Goal: Check status: Check status

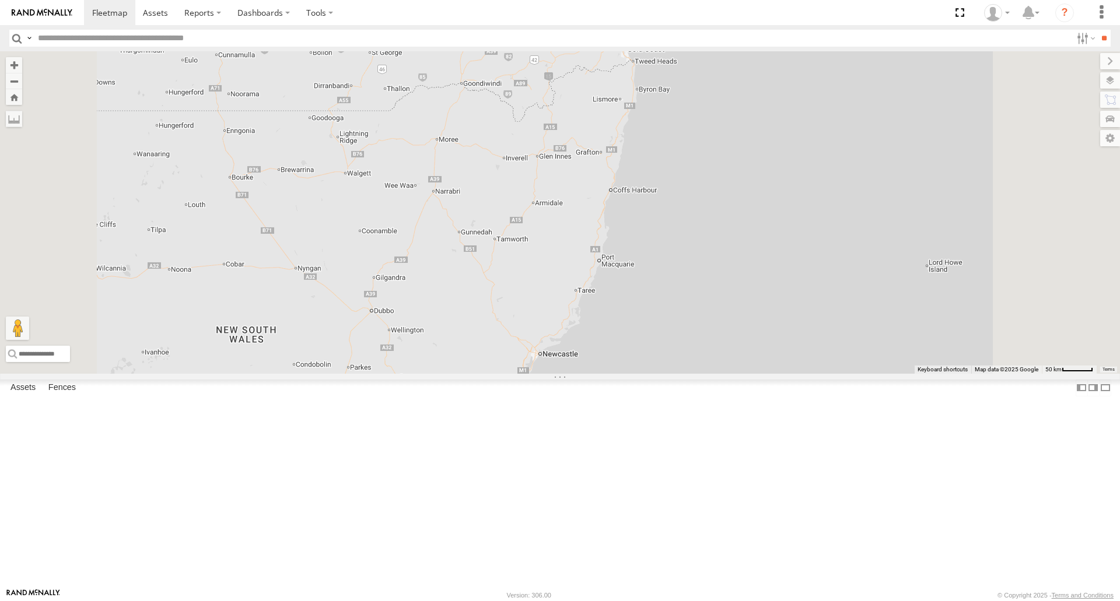
click at [0, 0] on span at bounding box center [0, 0] width 0 height 0
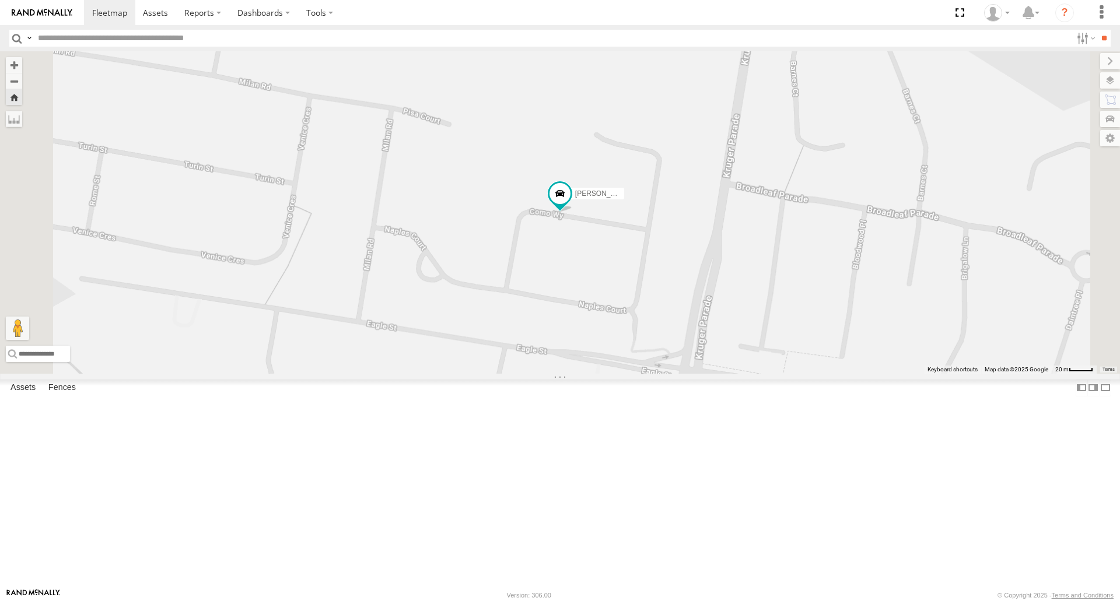
click at [0, 0] on span at bounding box center [0, 0] width 0 height 0
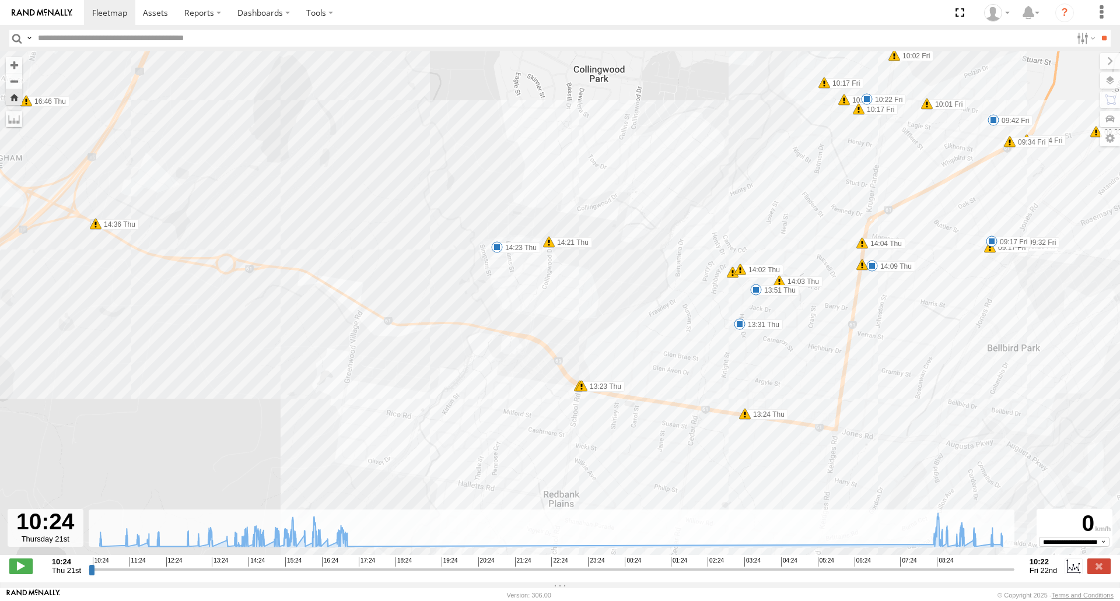
click at [494, 250] on span at bounding box center [497, 247] width 12 height 12
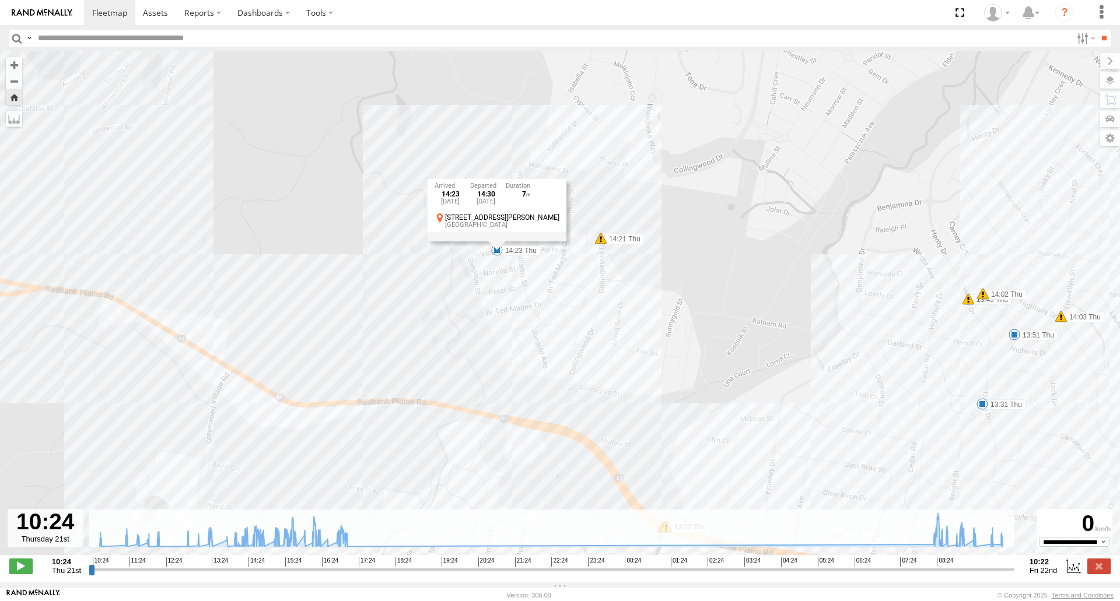
drag, startPoint x: 500, startPoint y: 263, endPoint x: 496, endPoint y: 297, distance: 34.1
click at [496, 296] on div "[PERSON_NAME] - Corolla Hatch 10:32 Thu 11:14 Thu 11:35 Thu 11:46 Thu 12:02 Thu…" at bounding box center [560, 309] width 1120 height 516
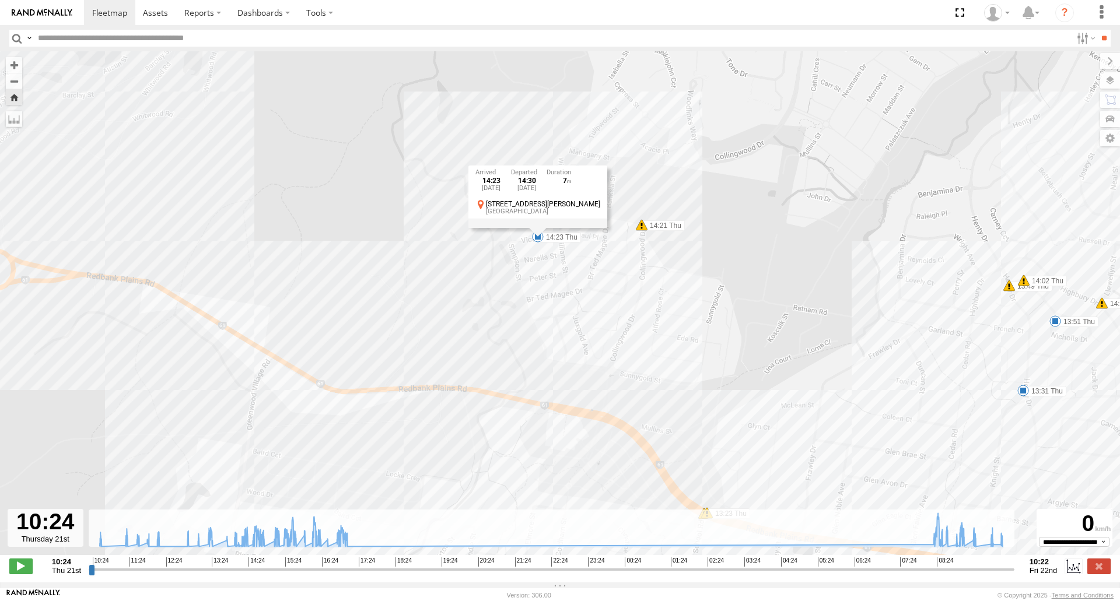
drag, startPoint x: 619, startPoint y: 363, endPoint x: 593, endPoint y: 299, distance: 69.8
click at [594, 299] on div "[PERSON_NAME] - Corolla Hatch 10:32 Thu 11:14 Thu 11:35 Thu 11:46 Thu 12:02 Thu…" at bounding box center [560, 309] width 1120 height 516
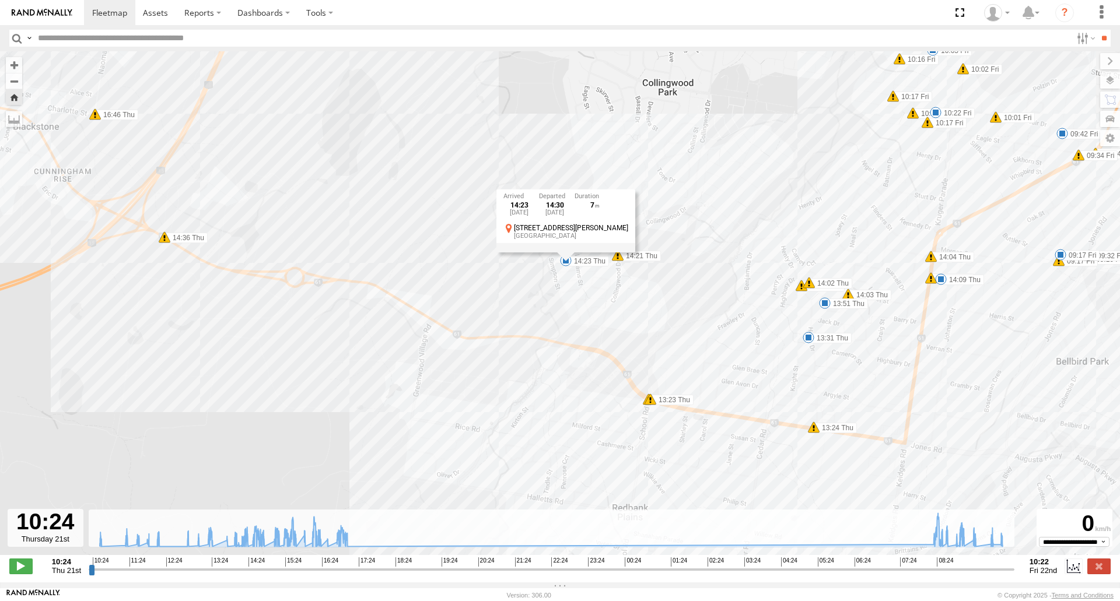
drag, startPoint x: 602, startPoint y: 324, endPoint x: 619, endPoint y: 292, distance: 36.3
click at [619, 292] on div "[PERSON_NAME] - Corolla Hatch 10:32 Thu 11:14 Thu 11:35 Thu 11:46 Thu 12:02 Thu…" at bounding box center [560, 309] width 1120 height 516
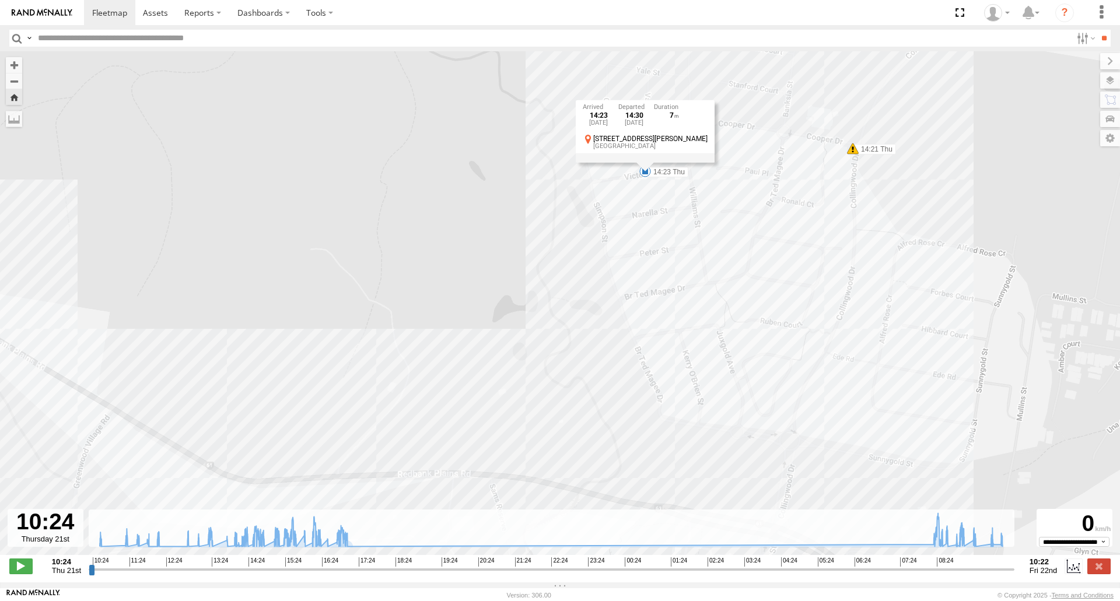
drag, startPoint x: 796, startPoint y: 353, endPoint x: 709, endPoint y: 265, distance: 123.7
click at [709, 265] on div "[PERSON_NAME] - Corolla Hatch 10:32 Thu 11:14 Thu 11:35 Thu 11:46 Thu 12:02 Thu…" at bounding box center [560, 309] width 1120 height 516
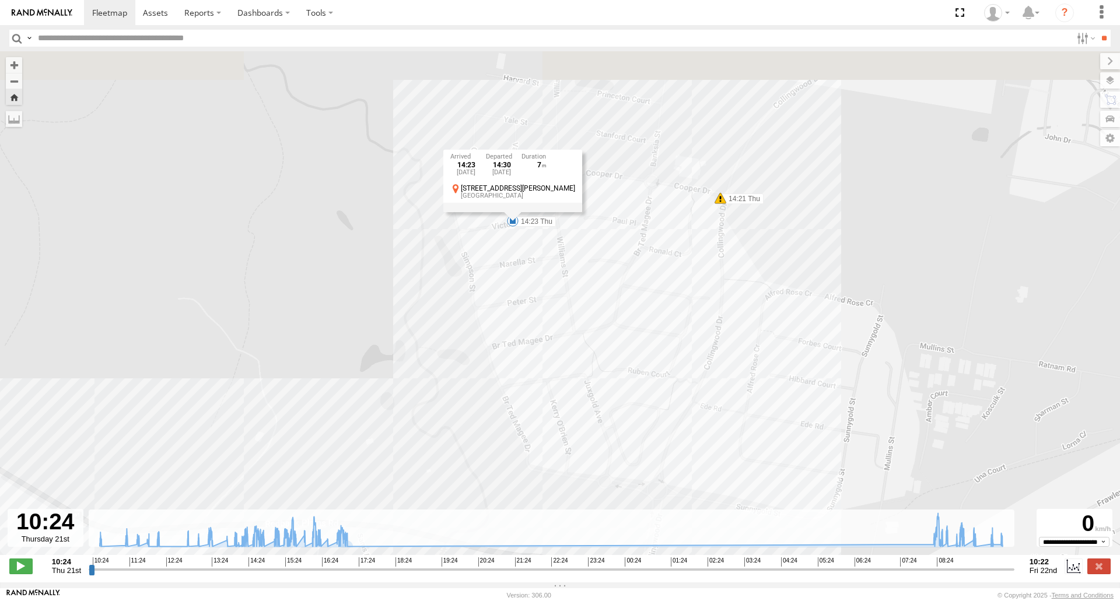
drag, startPoint x: 621, startPoint y: 213, endPoint x: 616, endPoint y: 360, distance: 147.6
click at [616, 360] on div "[PERSON_NAME] - Corolla Hatch 10:32 Thu 11:14 Thu 11:35 Thu 11:46 Thu 12:02 Thu…" at bounding box center [560, 309] width 1120 height 516
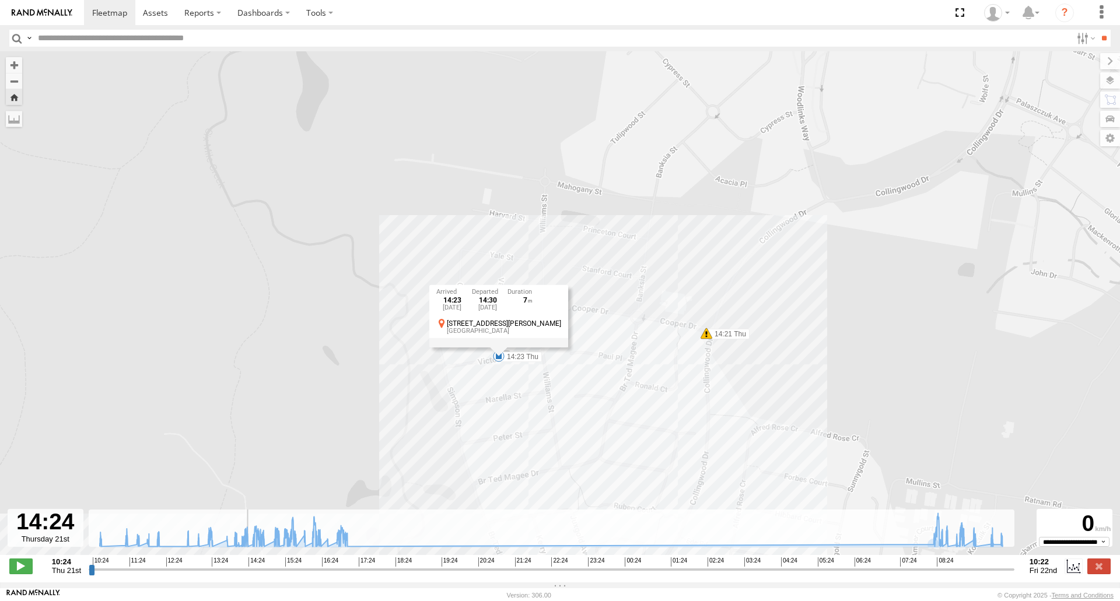
drag, startPoint x: 233, startPoint y: 574, endPoint x: 244, endPoint y: 576, distance: 11.1
click at [244, 575] on input "range" at bounding box center [551, 569] width 925 height 11
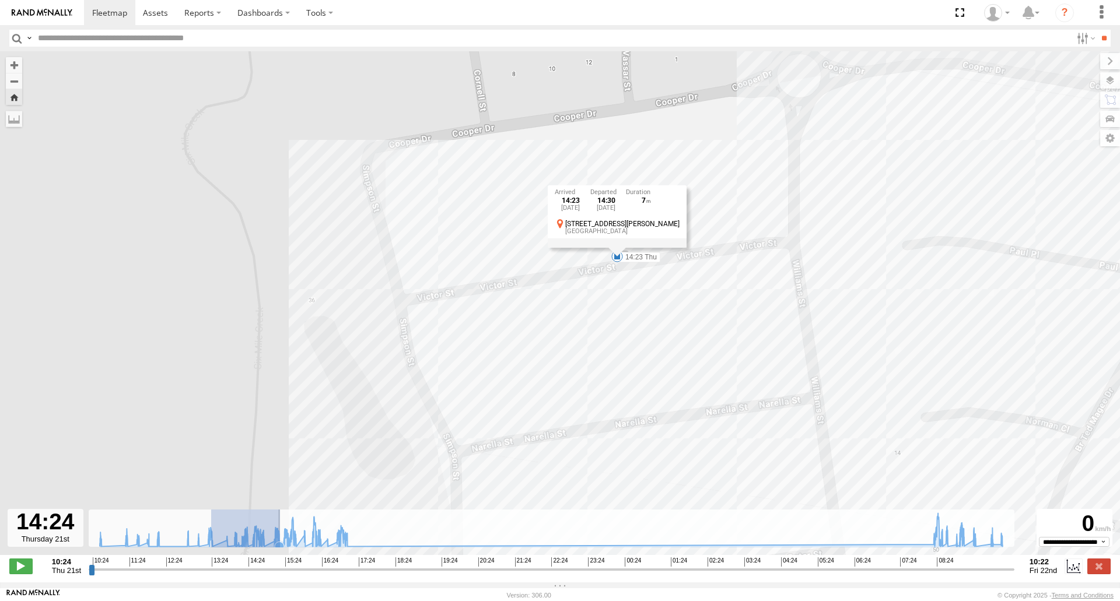
drag, startPoint x: 211, startPoint y: 533, endPoint x: 280, endPoint y: 538, distance: 69.0
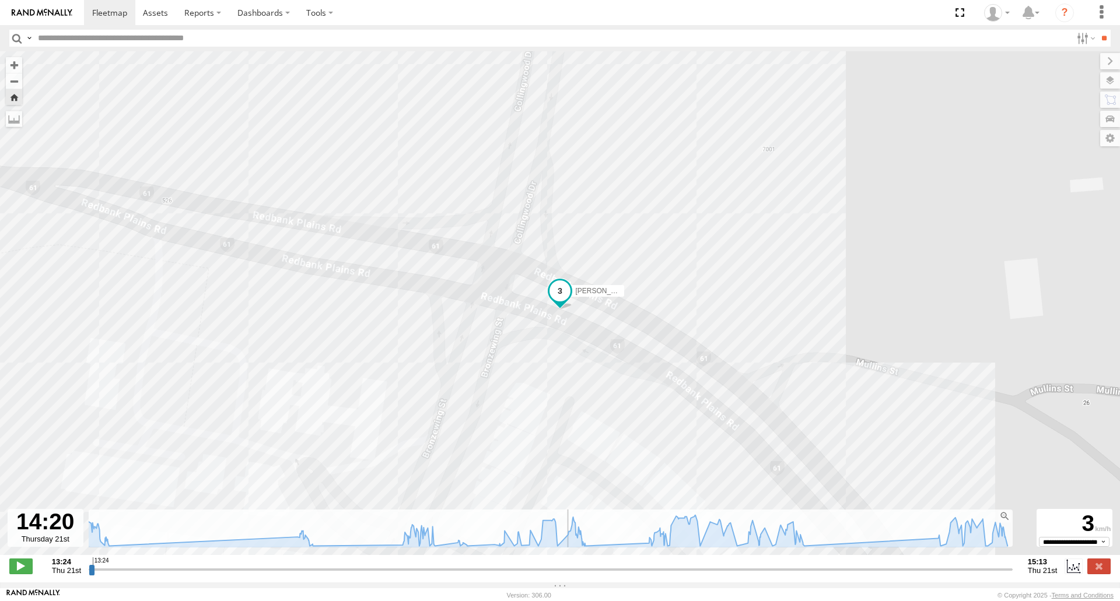
drag, startPoint x: 90, startPoint y: 579, endPoint x: 563, endPoint y: 583, distance: 472.3
click at [563, 575] on input "range" at bounding box center [551, 569] width 924 height 11
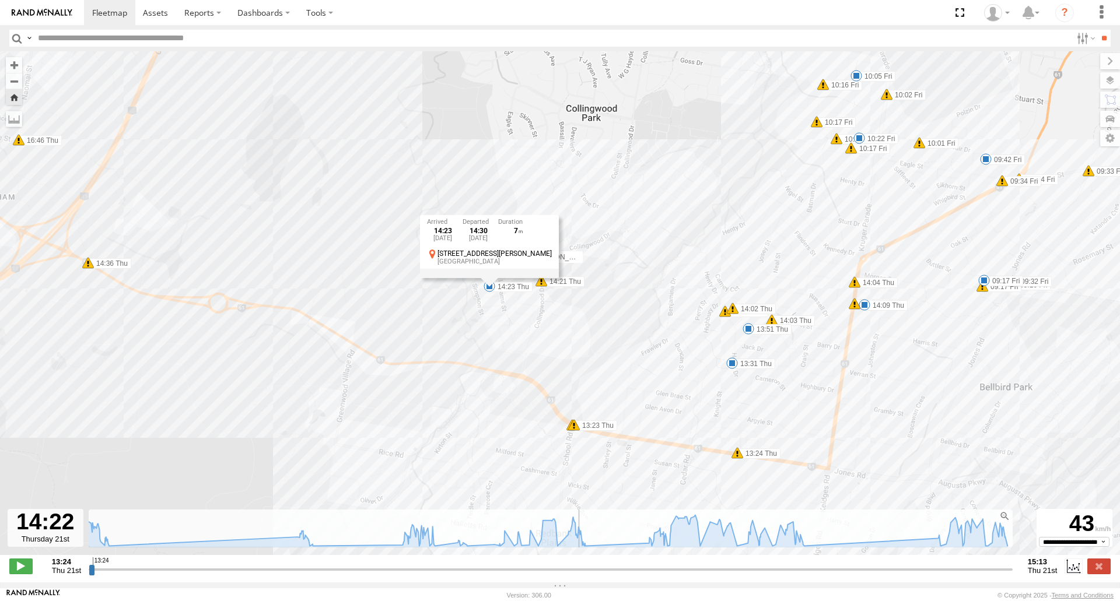
drag, startPoint x: 570, startPoint y: 577, endPoint x: 577, endPoint y: 577, distance: 7.0
click at [577, 575] on input "range" at bounding box center [551, 569] width 924 height 11
drag, startPoint x: 578, startPoint y: 574, endPoint x: 567, endPoint y: 531, distance: 44.5
click at [583, 574] on input "range" at bounding box center [551, 569] width 924 height 11
drag, startPoint x: 542, startPoint y: 520, endPoint x: 693, endPoint y: 532, distance: 151.6
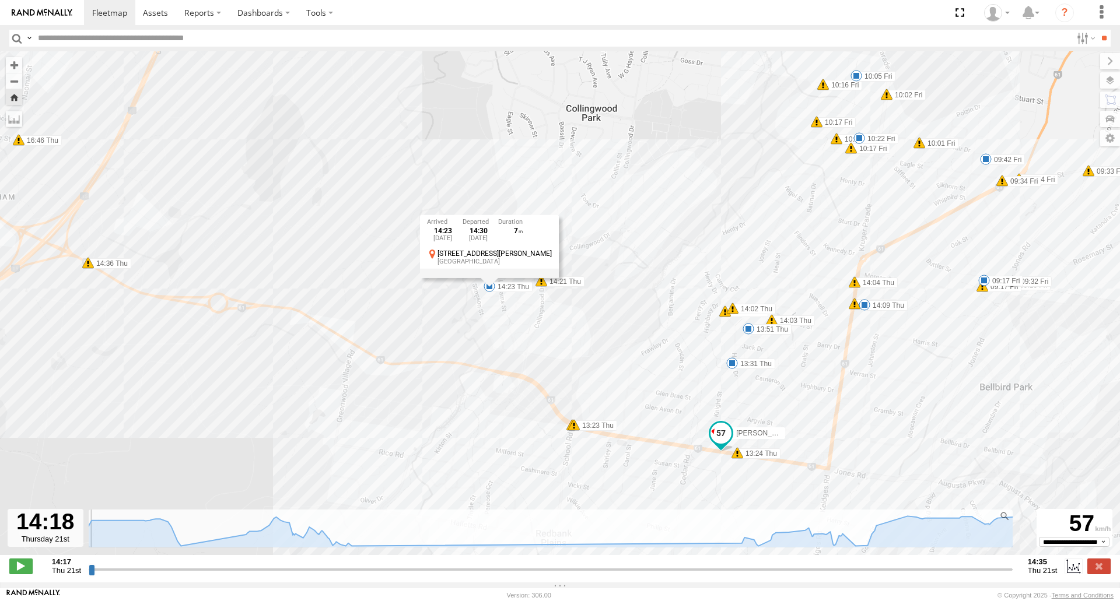
click at [97, 575] on input "range" at bounding box center [551, 569] width 924 height 11
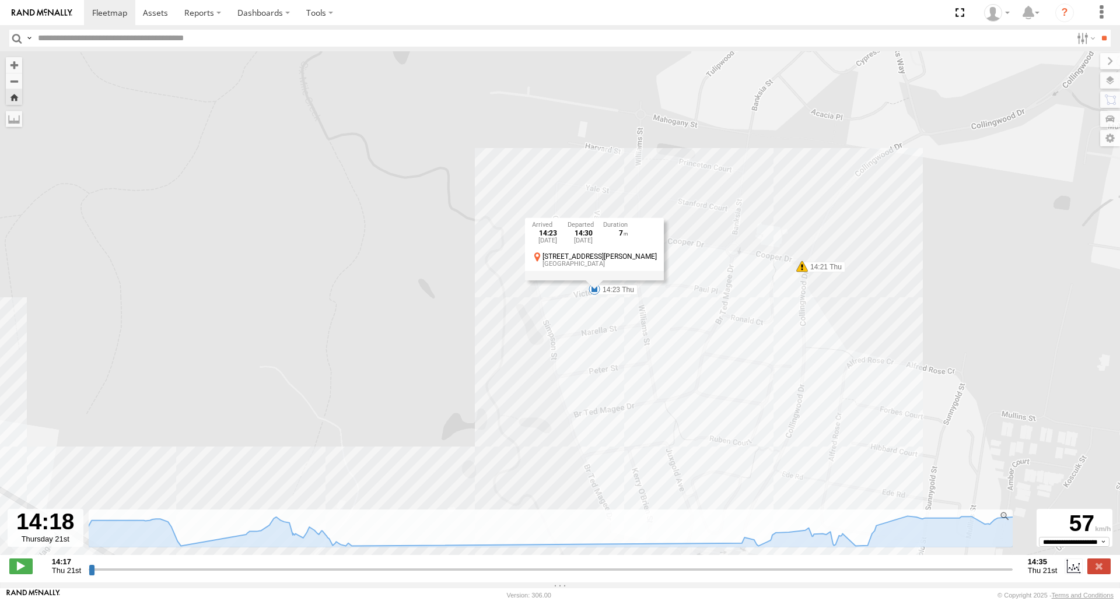
click at [714, 292] on div "[PERSON_NAME] - Corolla Hatch 10:32 Thu 11:14 Thu 11:35 Thu 11:46 Thu 12:02 Thu…" at bounding box center [560, 309] width 1120 height 516
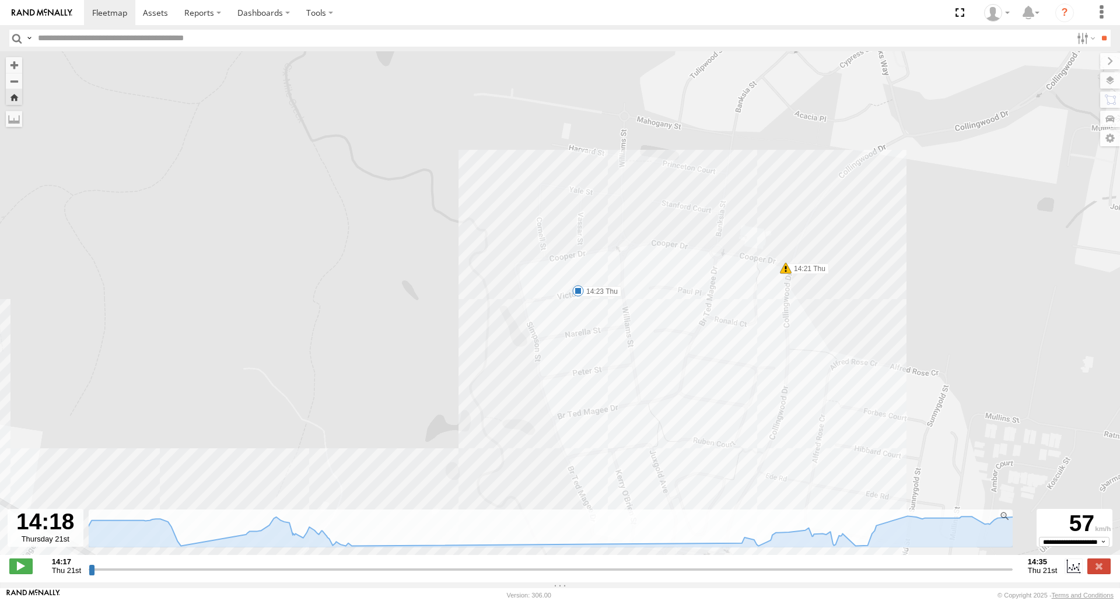
drag, startPoint x: 672, startPoint y: 318, endPoint x: 616, endPoint y: 310, distance: 56.6
click at [616, 310] on div "[PERSON_NAME] - Corolla Hatch 10:32 Thu 11:14 Thu 11:35 Thu 11:46 Thu 12:02 Thu…" at bounding box center [560, 309] width 1120 height 516
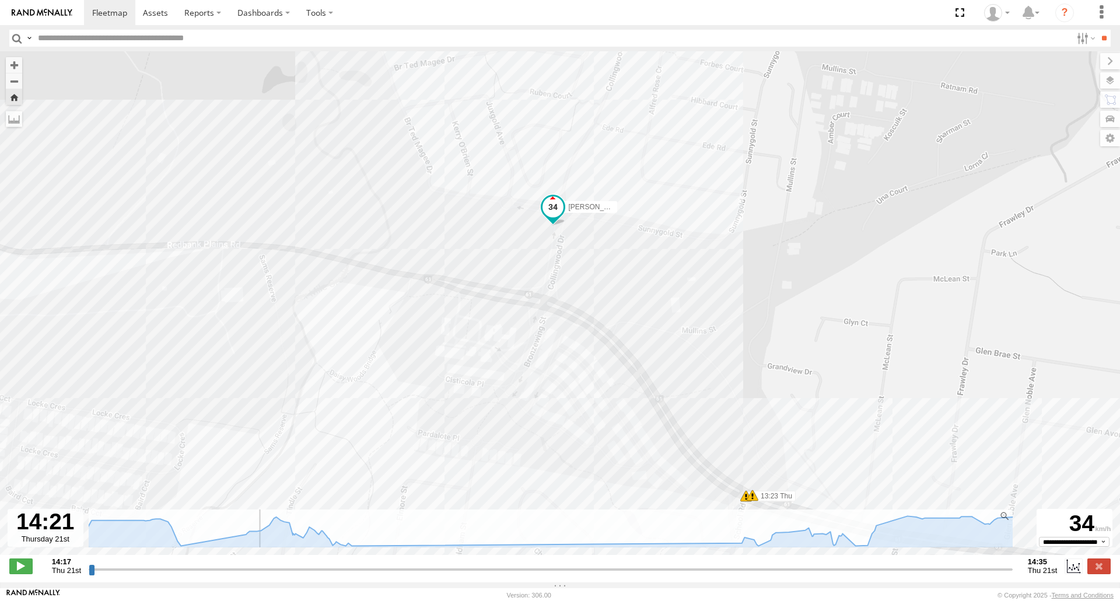
drag, startPoint x: 96, startPoint y: 578, endPoint x: 272, endPoint y: 575, distance: 176.1
click at [272, 575] on input "range" at bounding box center [551, 569] width 924 height 11
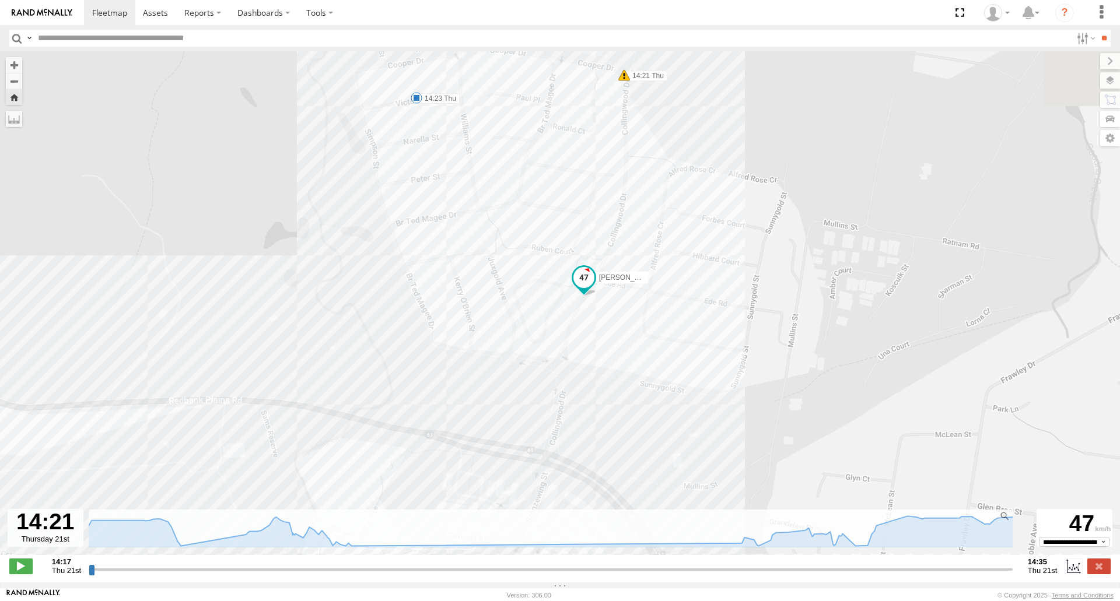
drag, startPoint x: 306, startPoint y: 275, endPoint x: 300, endPoint y: 475, distance: 200.7
click at [300, 478] on div "[PERSON_NAME] - Corolla Hatch 10:32 Thu 11:14 Thu 11:35 Thu 11:46 Thu 12:02 Thu…" at bounding box center [560, 309] width 1120 height 516
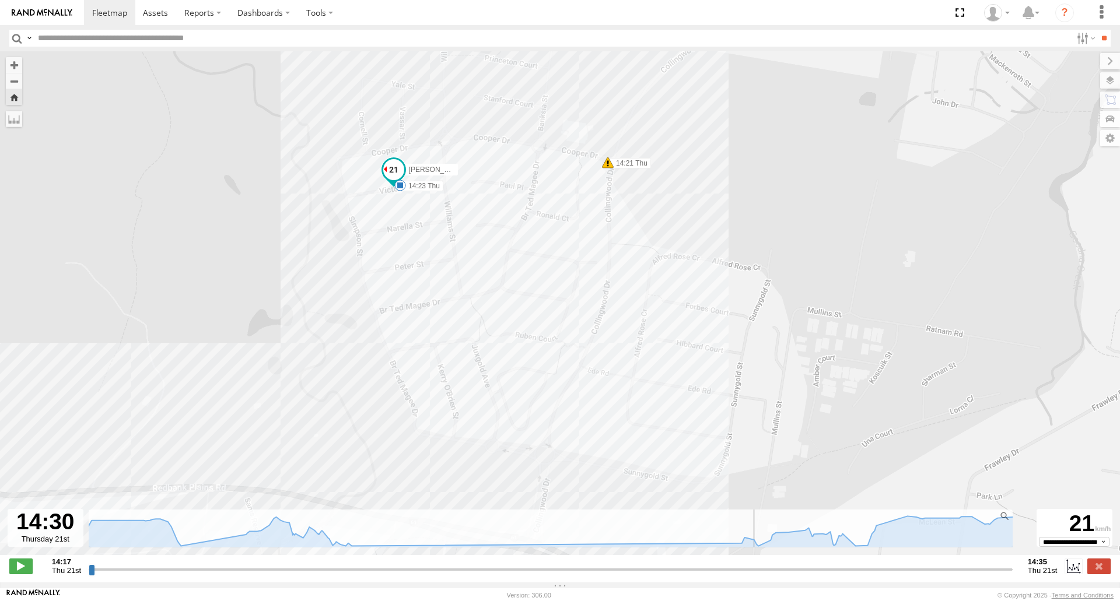
drag, startPoint x: 275, startPoint y: 574, endPoint x: 746, endPoint y: 571, distance: 471.2
click at [746, 571] on input "range" at bounding box center [551, 569] width 924 height 11
click at [38, 269] on div "[PERSON_NAME] - Corolla Hatch 10:32 Thu 11:14 Thu 11:35 Thu 11:46 Thu 12:02 Thu…" at bounding box center [560, 309] width 1120 height 516
click at [1092, 574] on label at bounding box center [1098, 566] width 23 height 15
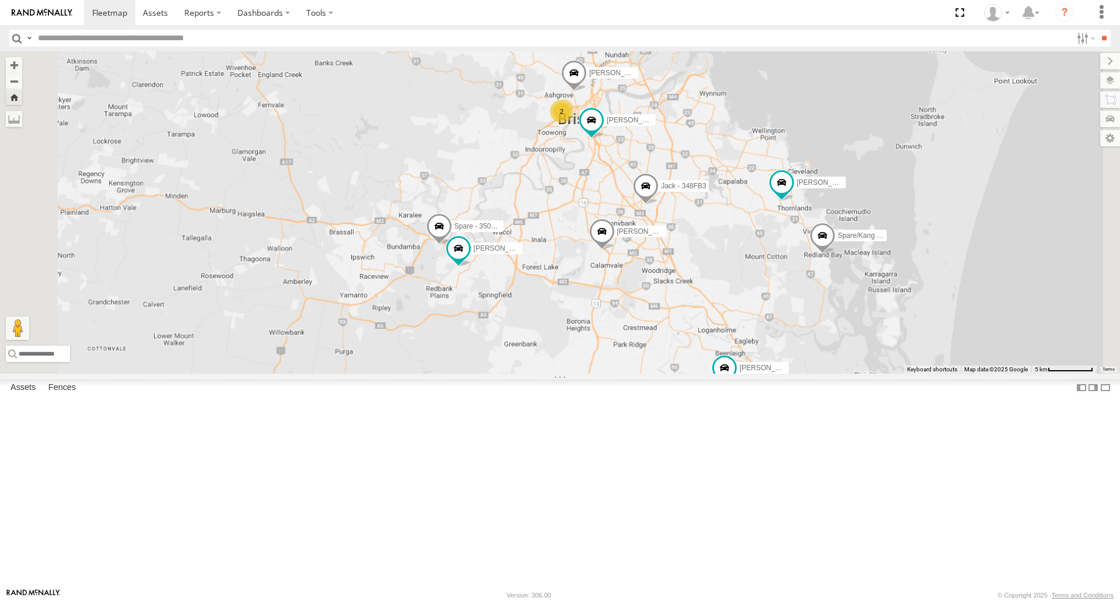
drag, startPoint x: 515, startPoint y: 254, endPoint x: 528, endPoint y: 364, distance: 111.0
click at [528, 364] on div "[PERSON_NAME] B - Corolla [PERSON_NAME] - 348FB3 Spare - 350FB3 [PERSON_NAME]- …" at bounding box center [560, 212] width 1120 height 322
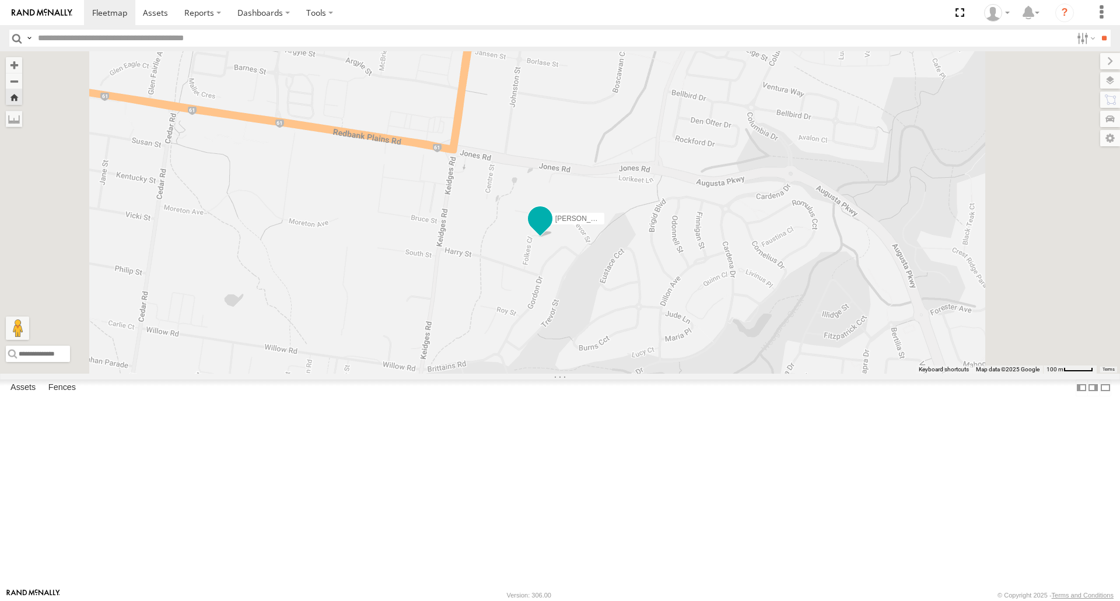
click at [550, 230] on span at bounding box center [539, 219] width 21 height 21
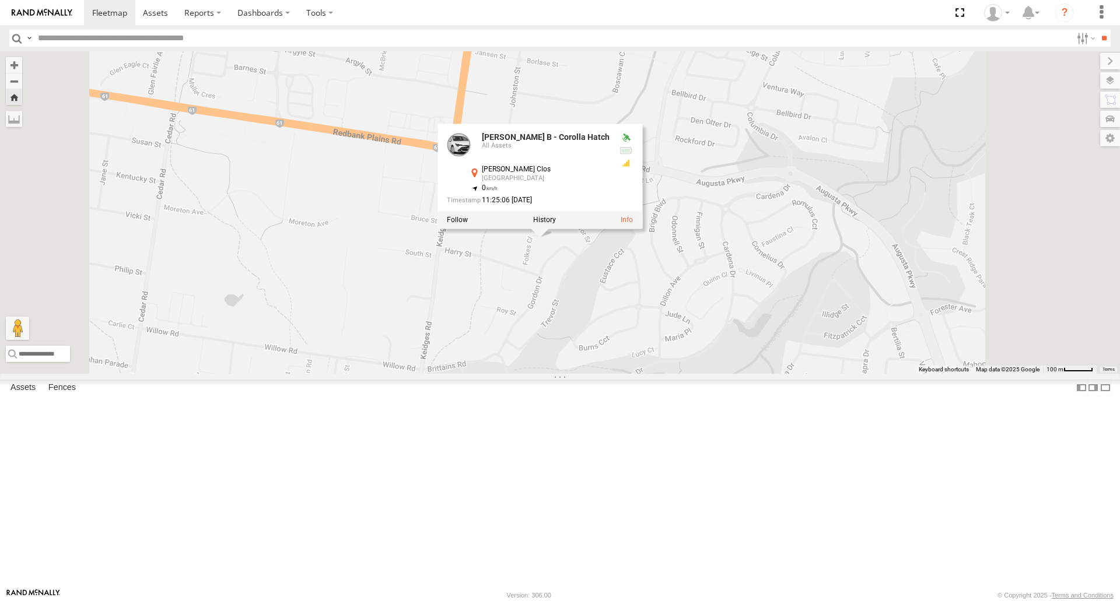
click at [556, 224] on label at bounding box center [544, 220] width 23 height 8
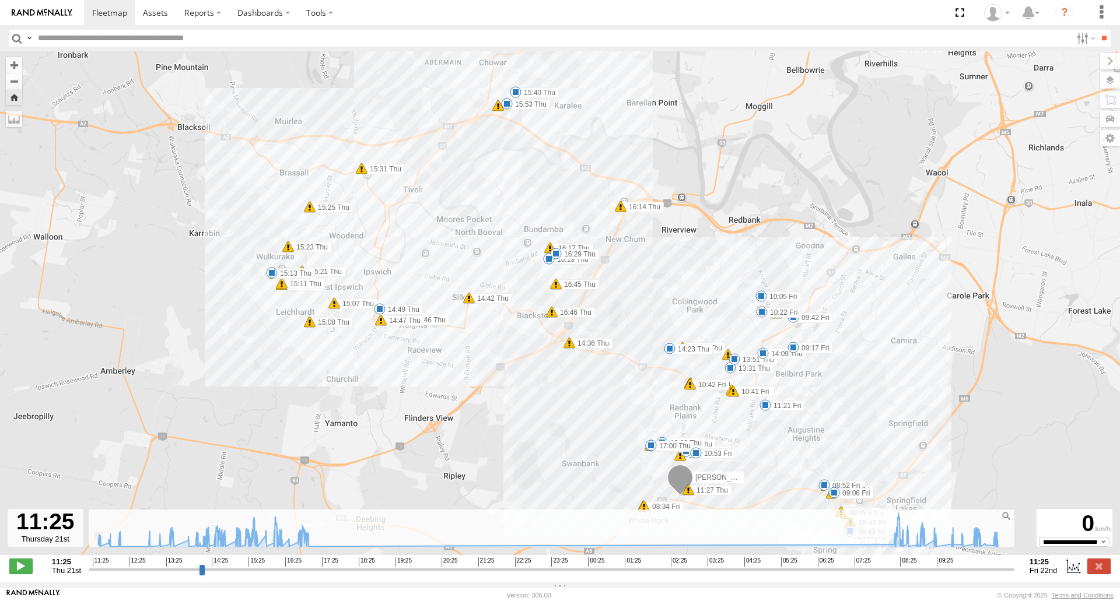
click at [764, 408] on span at bounding box center [765, 405] width 12 height 12
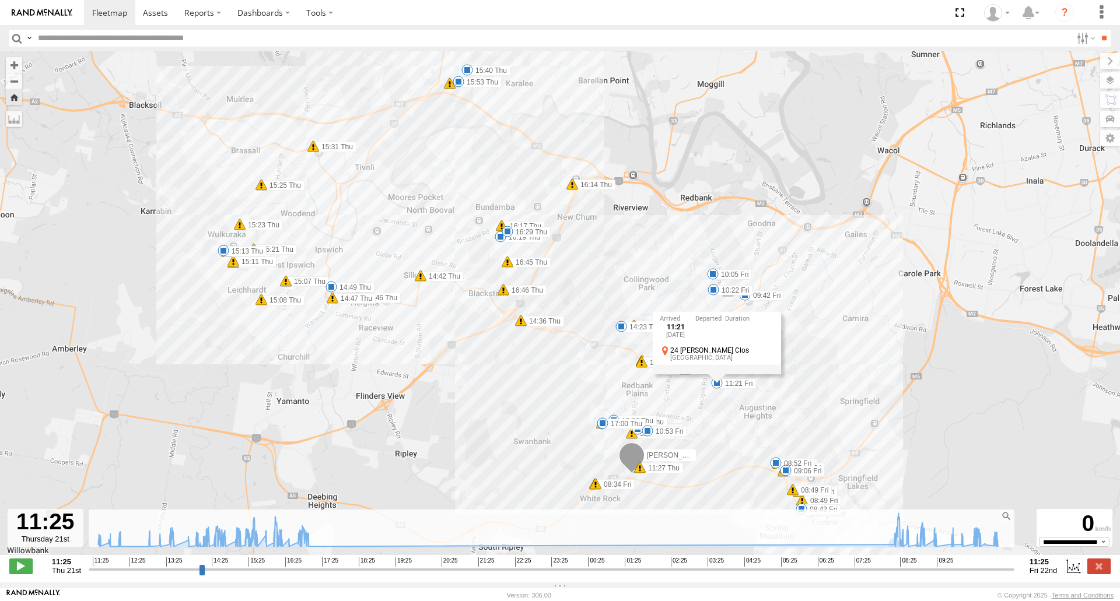
drag, startPoint x: 748, startPoint y: 450, endPoint x: 696, endPoint y: 424, distance: 57.6
click at [696, 424] on div "[PERSON_NAME] - Corolla Hatch 11:27 Thu 11:29 Thu 11:35 Thu 11:46 Thu 12:02 Thu…" at bounding box center [560, 309] width 1120 height 516
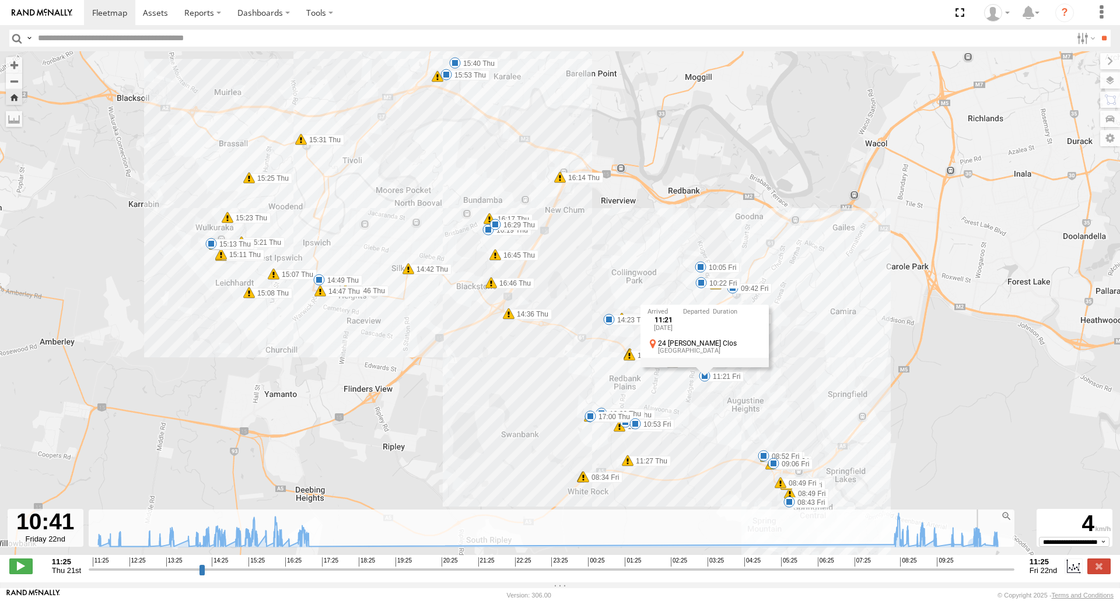
click at [982, 575] on input "range" at bounding box center [551, 569] width 925 height 11
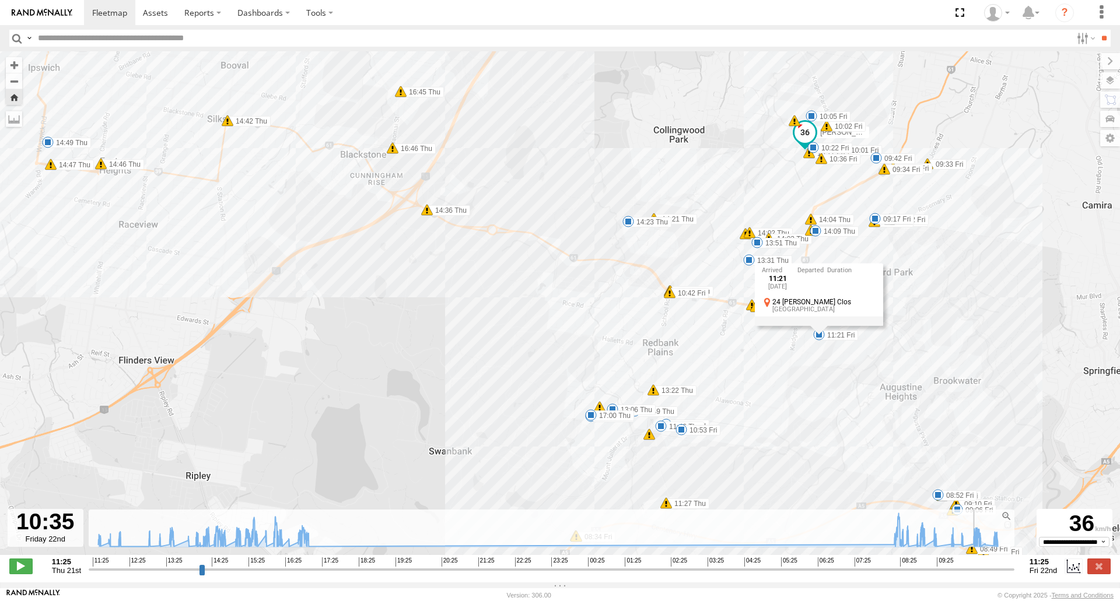
type input "**********"
click at [978, 573] on input "range" at bounding box center [551, 569] width 925 height 11
click at [818, 151] on span at bounding box center [813, 148] width 12 height 12
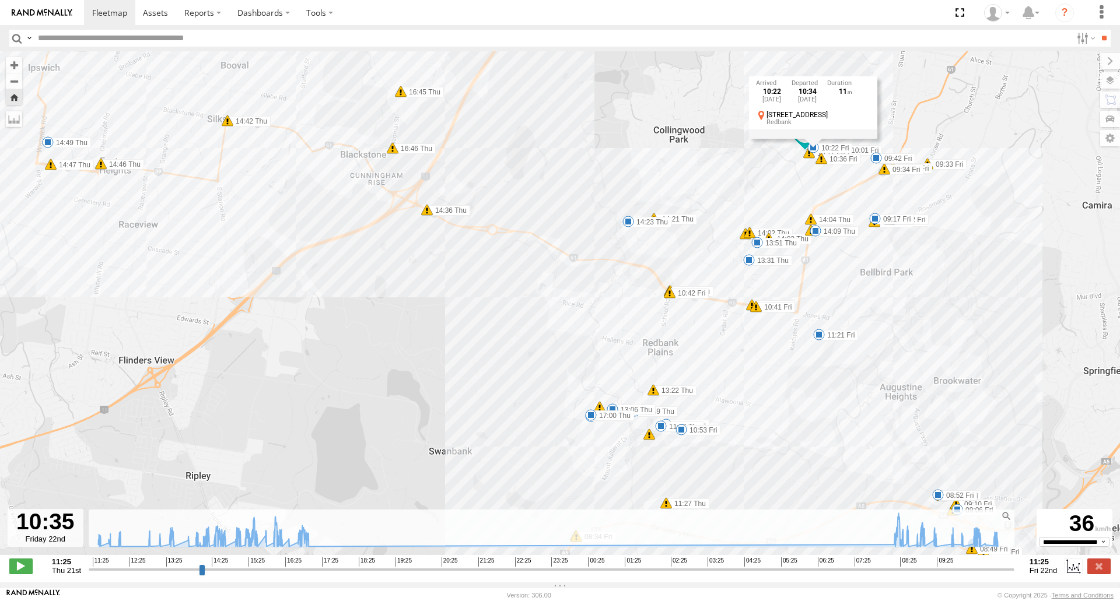
click at [815, 232] on span at bounding box center [815, 231] width 12 height 12
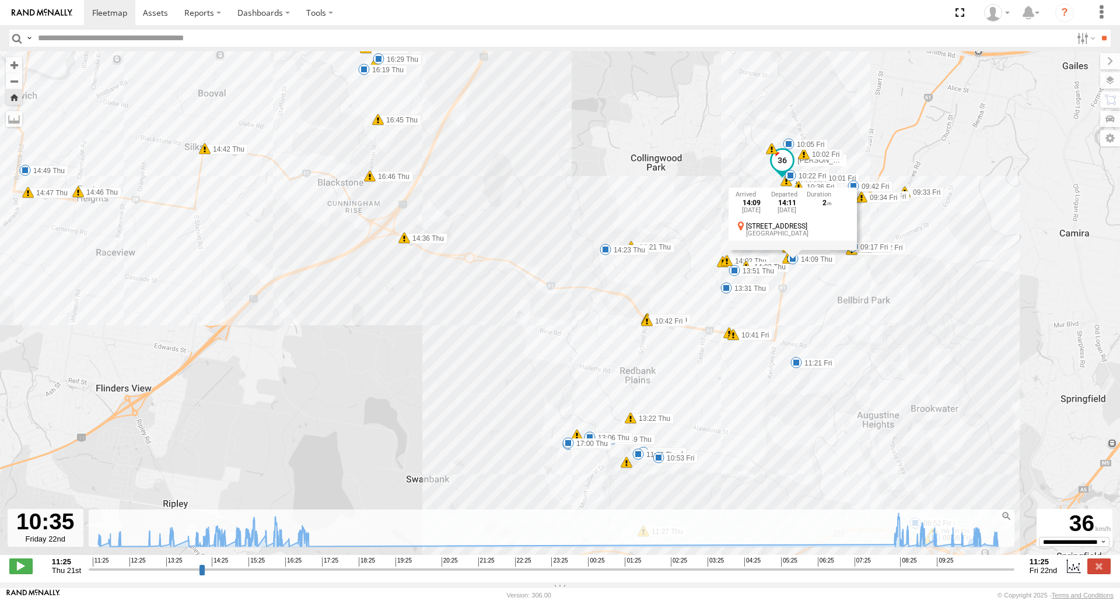
drag, startPoint x: 816, startPoint y: 293, endPoint x: 780, endPoint y: 341, distance: 59.6
click at [780, 341] on div "[PERSON_NAME] - Corolla Hatch 11:27 Thu 11:35 Thu 11:46 Thu 12:02 Thu 12:49 Thu…" at bounding box center [560, 309] width 1120 height 516
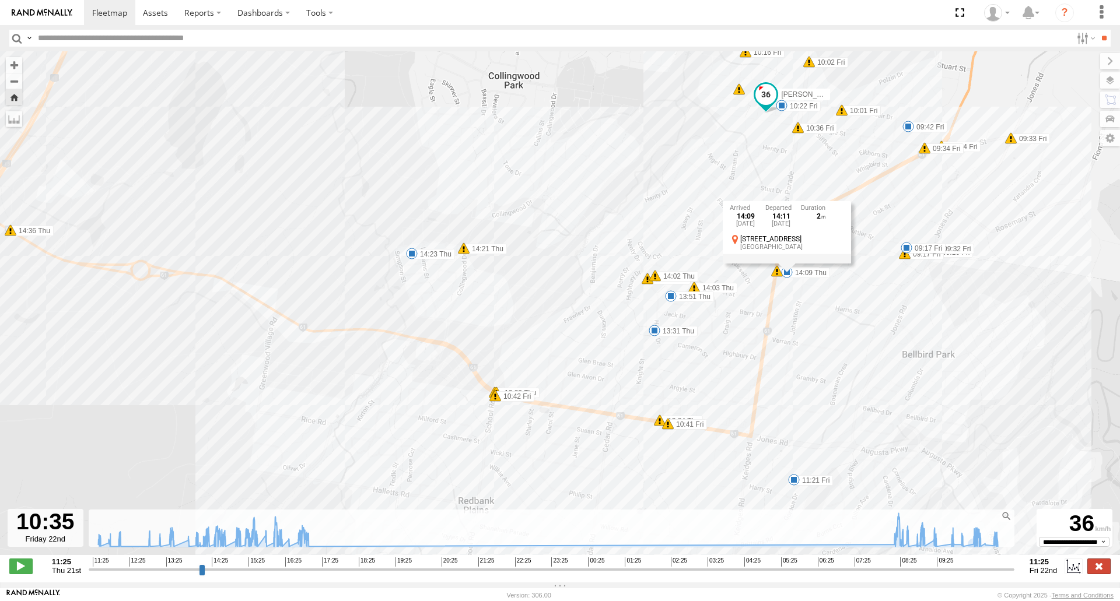
click at [1100, 569] on label at bounding box center [1098, 566] width 23 height 15
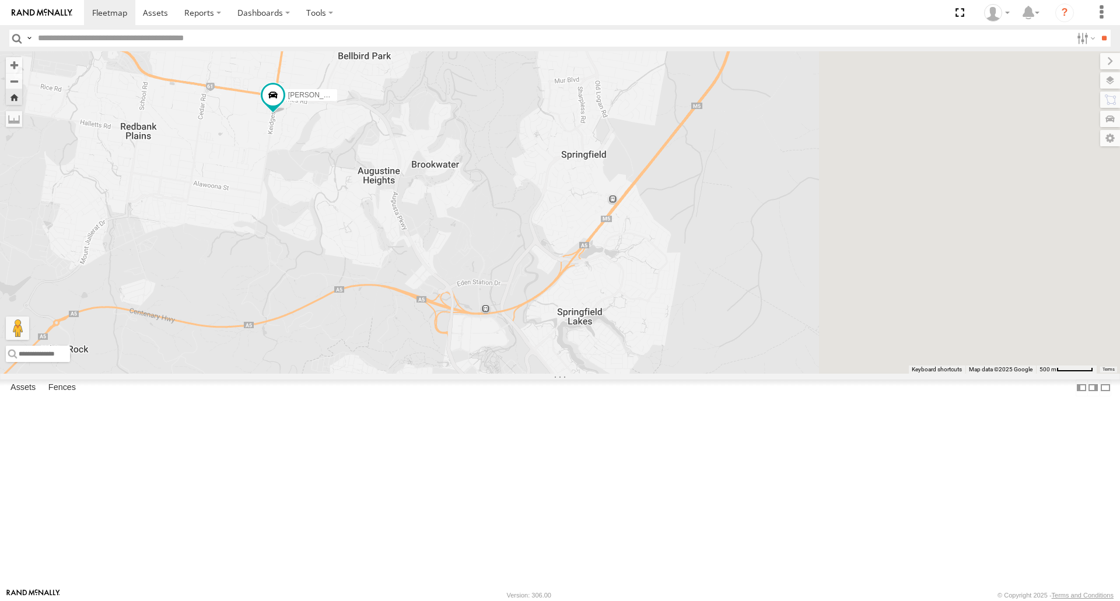
drag, startPoint x: 820, startPoint y: 194, endPoint x: 599, endPoint y: 128, distance: 230.4
click at [599, 128] on div "[PERSON_NAME] - 571IW2 [PERSON_NAME] B - Corolla [PERSON_NAME] - 347FB3 Spare -…" at bounding box center [560, 212] width 1120 height 322
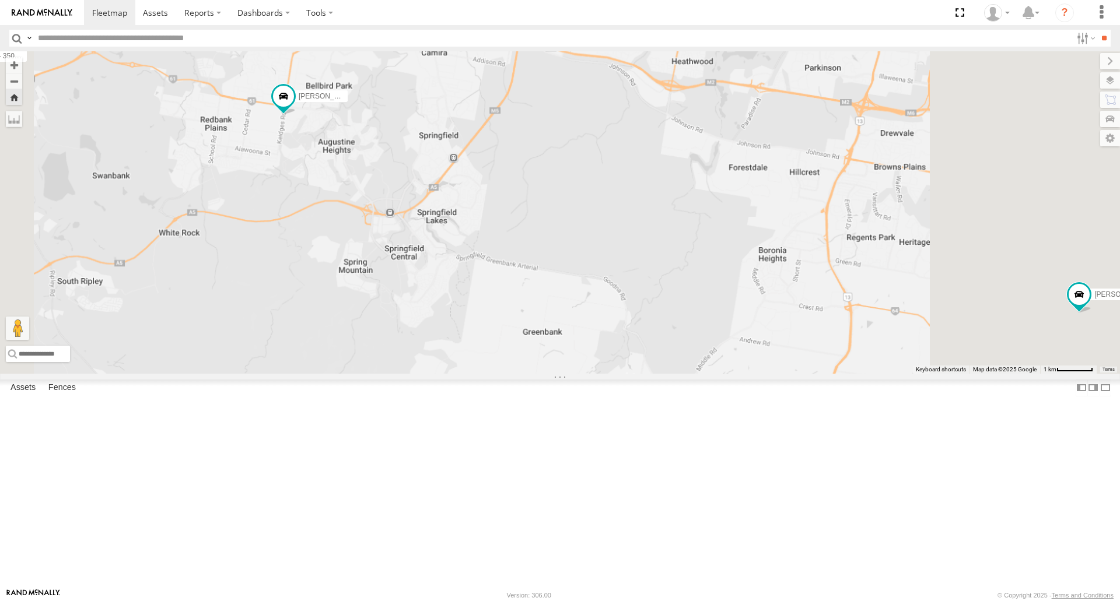
drag, startPoint x: 581, startPoint y: 279, endPoint x: 578, endPoint y: 265, distance: 15.0
click at [556, 280] on div "[PERSON_NAME] - 571IW2 [PERSON_NAME] B - Corolla [PERSON_NAME] - 347FB3 Spare -…" at bounding box center [560, 212] width 1120 height 322
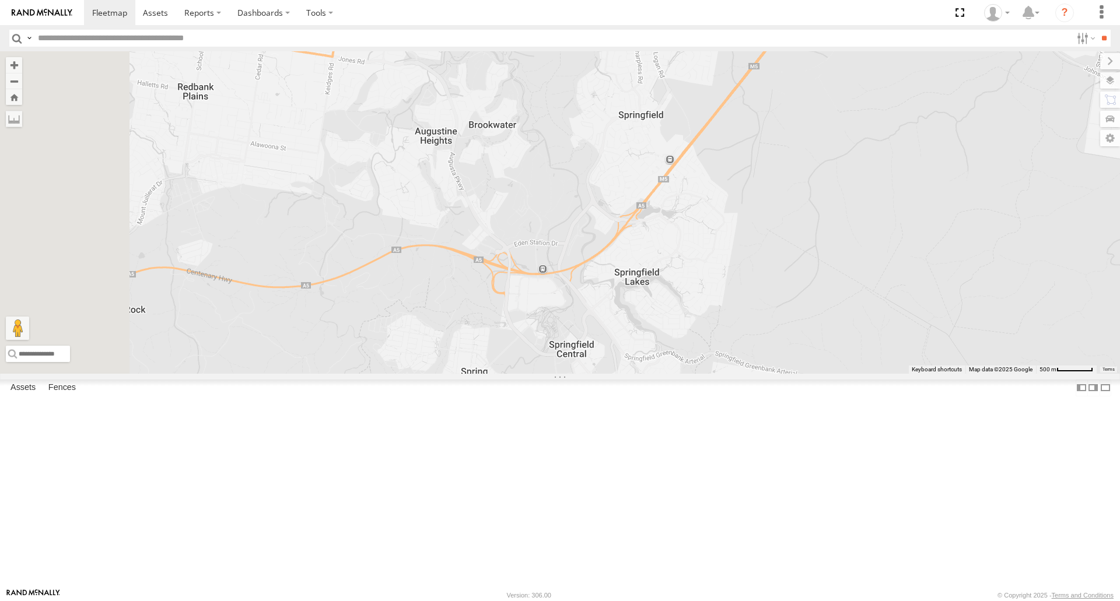
drag, startPoint x: 541, startPoint y: 225, endPoint x: 663, endPoint y: 283, distance: 135.1
click at [663, 283] on div "[PERSON_NAME] - 571IW2 [PERSON_NAME] B - Corolla [PERSON_NAME] - 347FB3 Spare -…" at bounding box center [560, 212] width 1120 height 322
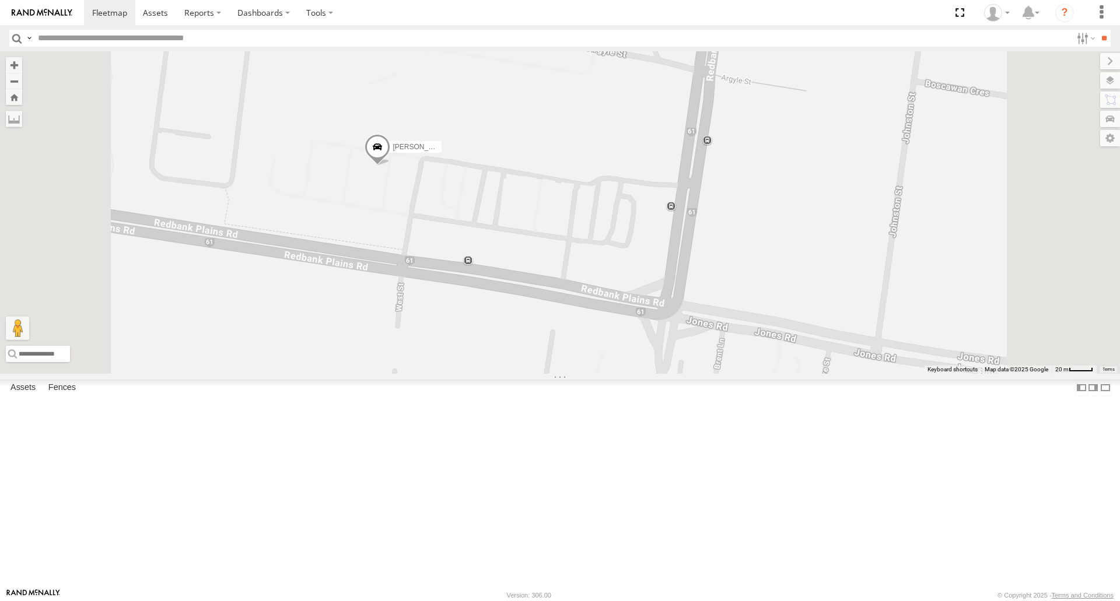
click at [390, 166] on span at bounding box center [377, 150] width 26 height 31
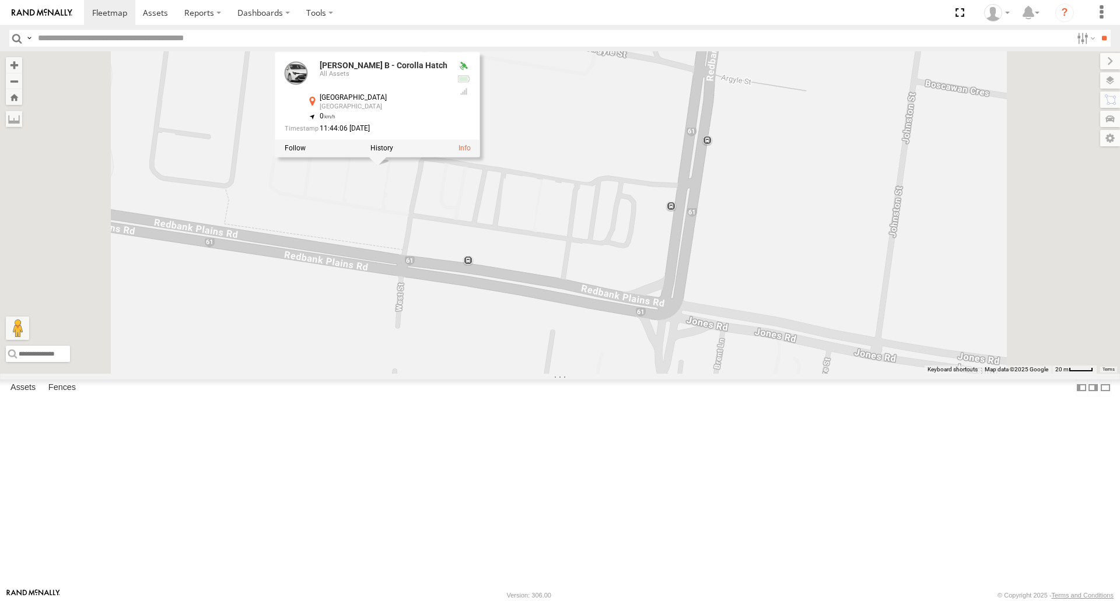
click at [510, 296] on div "[PERSON_NAME] B - Corolla [PERSON_NAME] B - Corolla Hatch All Assets [GEOGRAPHI…" at bounding box center [560, 212] width 1120 height 322
